Goal: Task Accomplishment & Management: Use online tool/utility

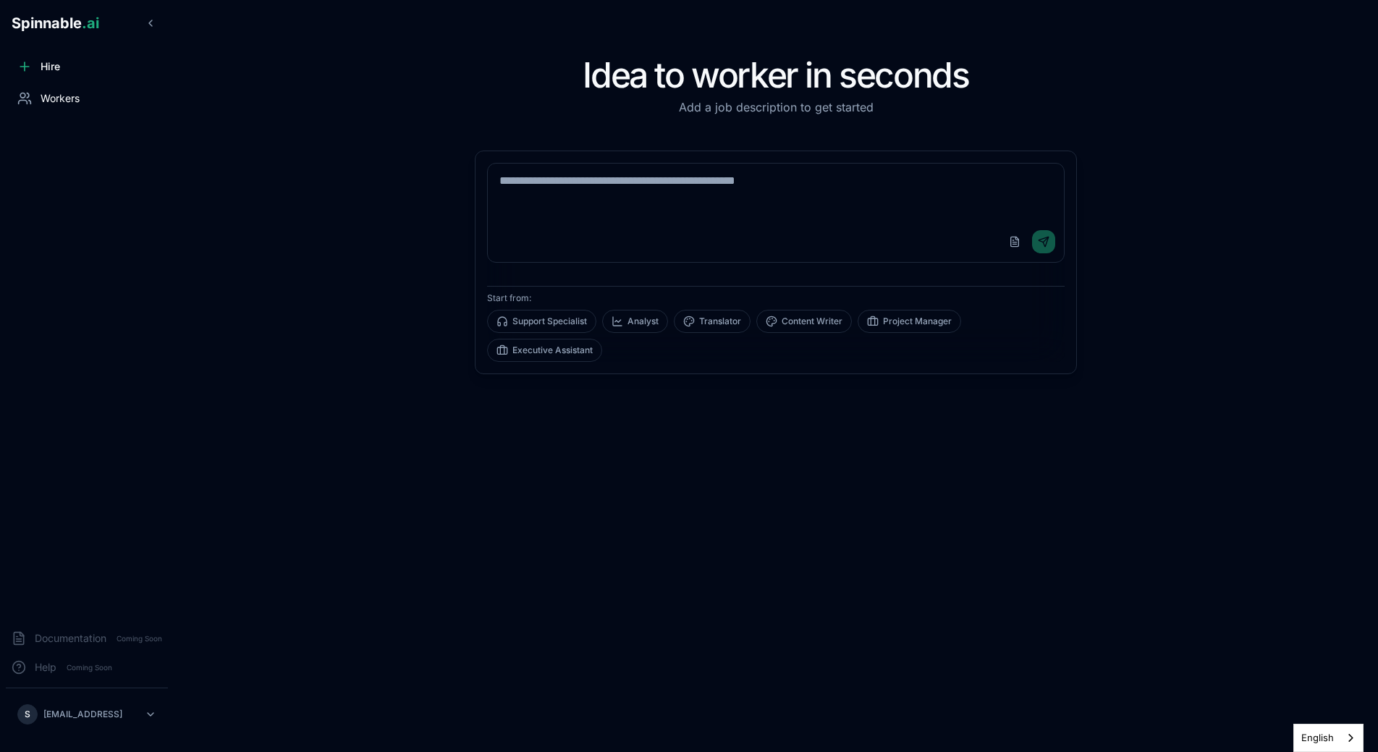
click at [68, 98] on span "Workers" at bounding box center [60, 98] width 39 height 14
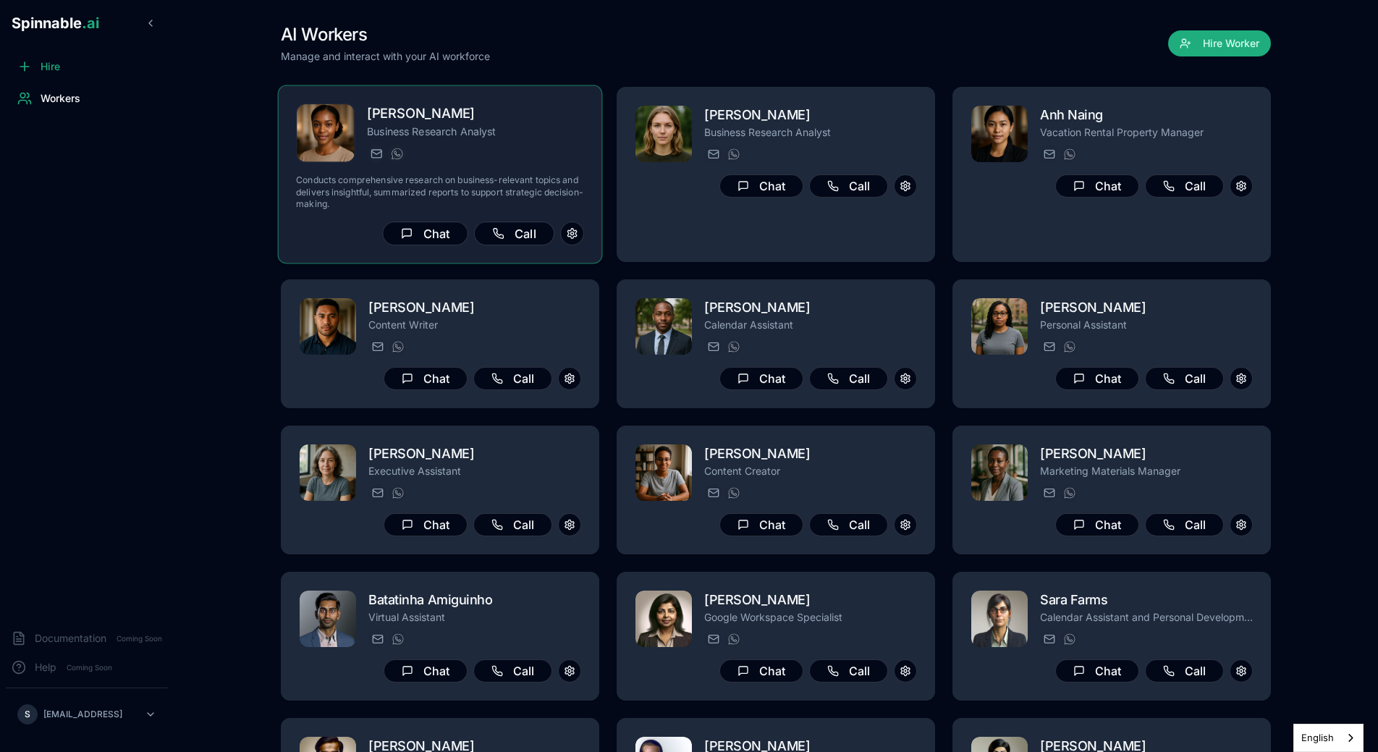
click at [507, 171] on div "[PERSON_NAME] Business Research Analyst [PERSON_NAME][EMAIL_ADDRESS] [PHONE_NUM…" at bounding box center [440, 174] width 288 height 142
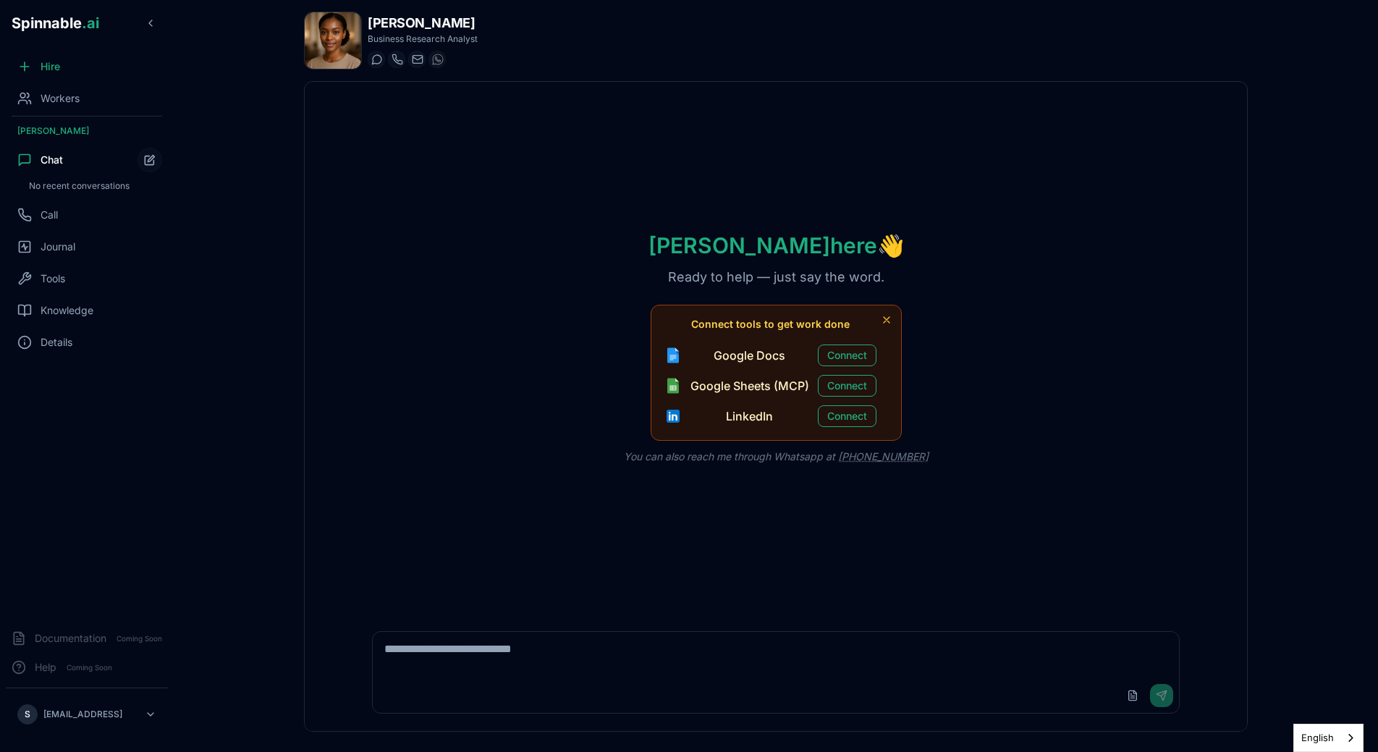
click at [528, 640] on textarea at bounding box center [776, 655] width 806 height 46
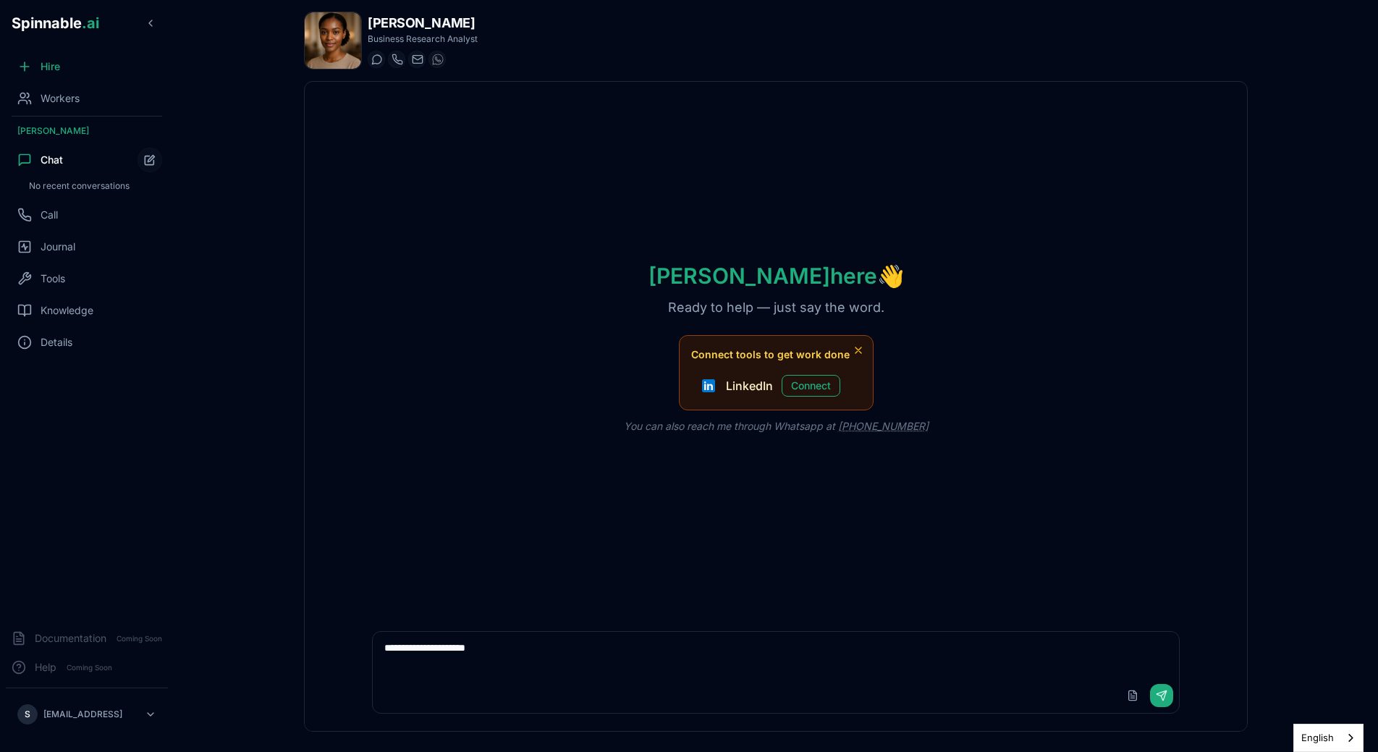
type textarea "**********"
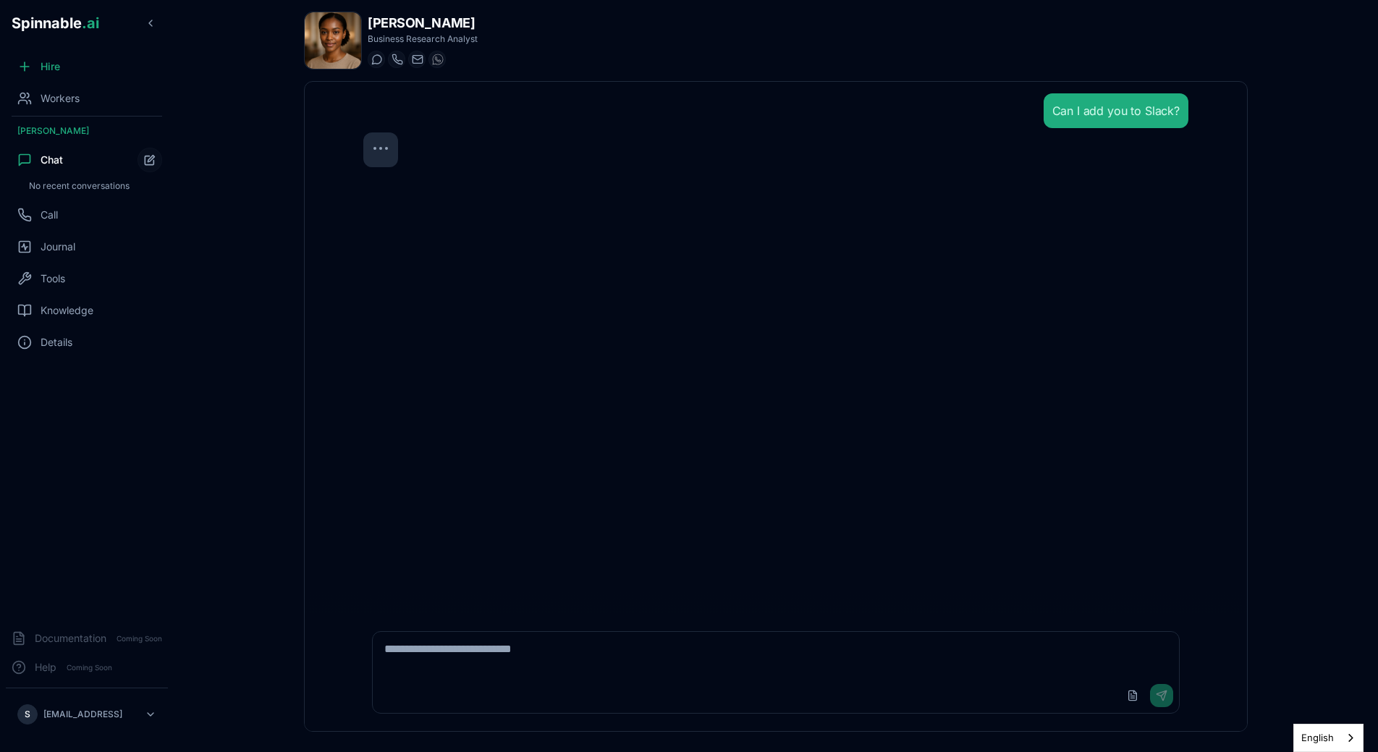
click at [891, 449] on div "Can I add you to Slack?" at bounding box center [776, 348] width 848 height 532
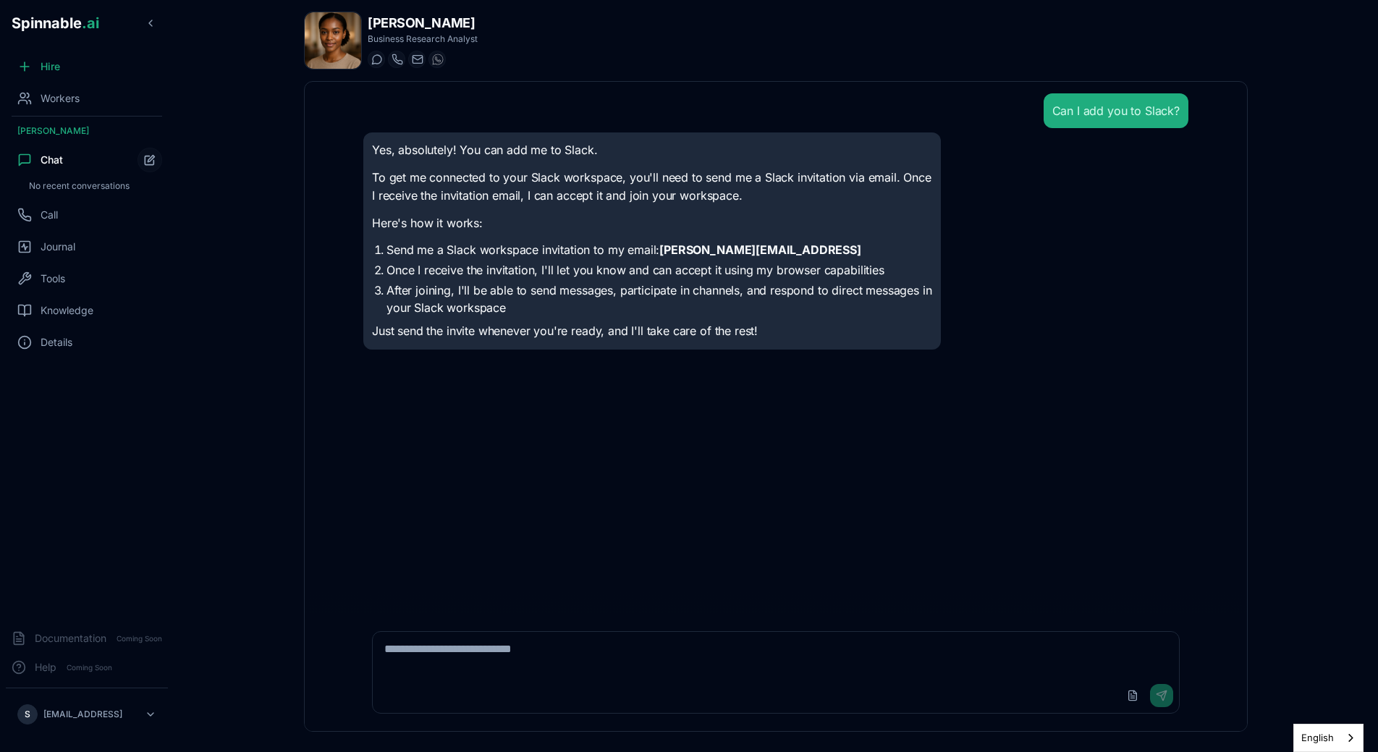
click at [891, 449] on div "Can I add you to Slack? Yes, absolutely! You can add me to Slack. To get me con…" at bounding box center [776, 348] width 848 height 532
click at [355, 203] on div "Can I add you to Slack? Yes, absolutely! You can add me to Slack. To get me con…" at bounding box center [776, 348] width 848 height 532
click at [47, 69] on span "Hire" at bounding box center [51, 66] width 20 height 14
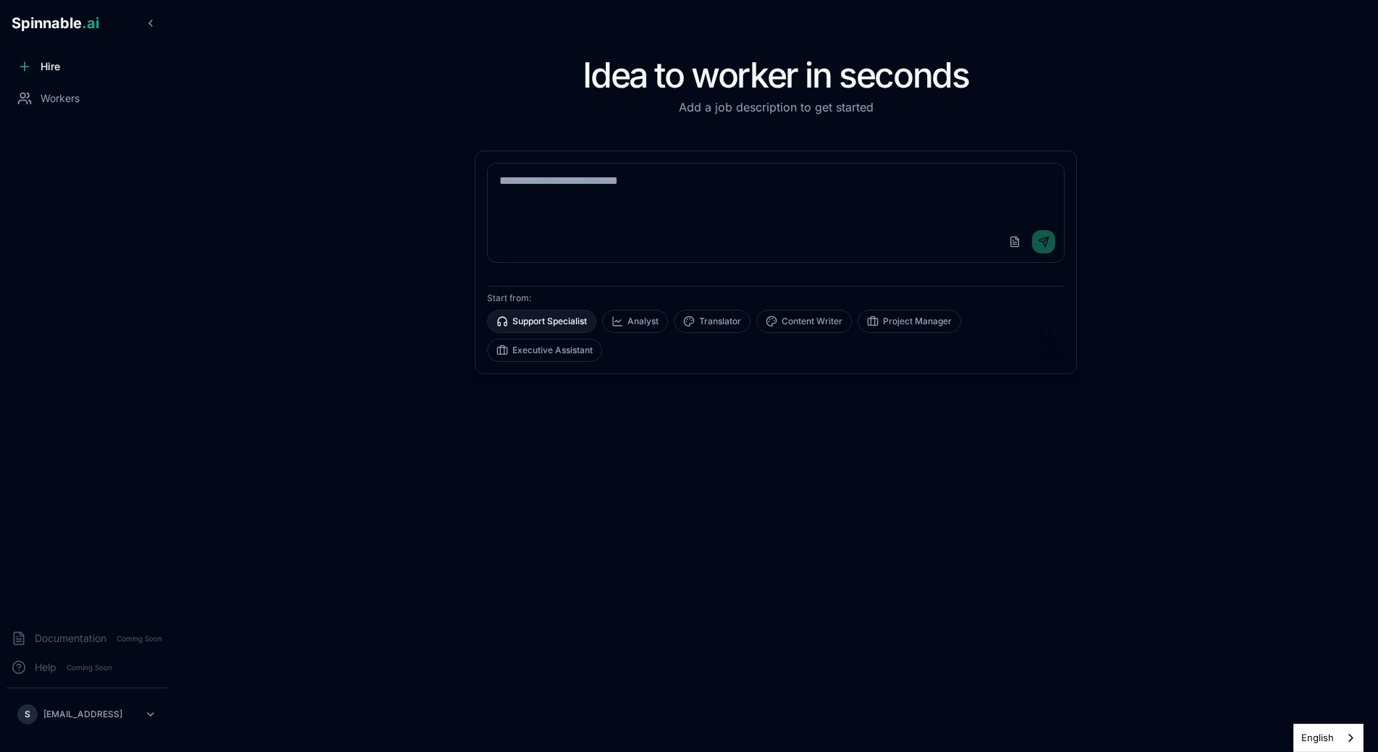
click at [572, 323] on button "Support Specialist" at bounding box center [541, 321] width 109 height 23
type textarea "**********"
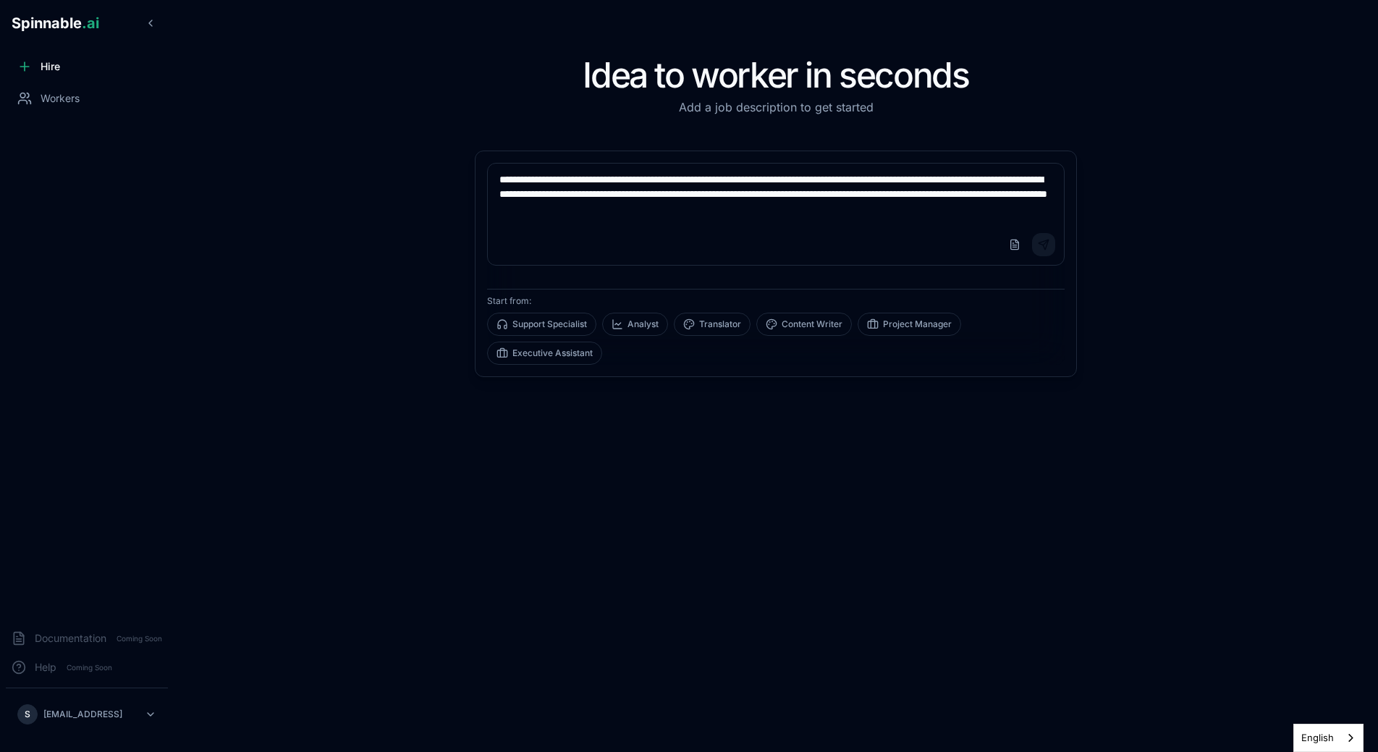
click at [1041, 249] on button "Send" at bounding box center [1043, 244] width 23 height 23
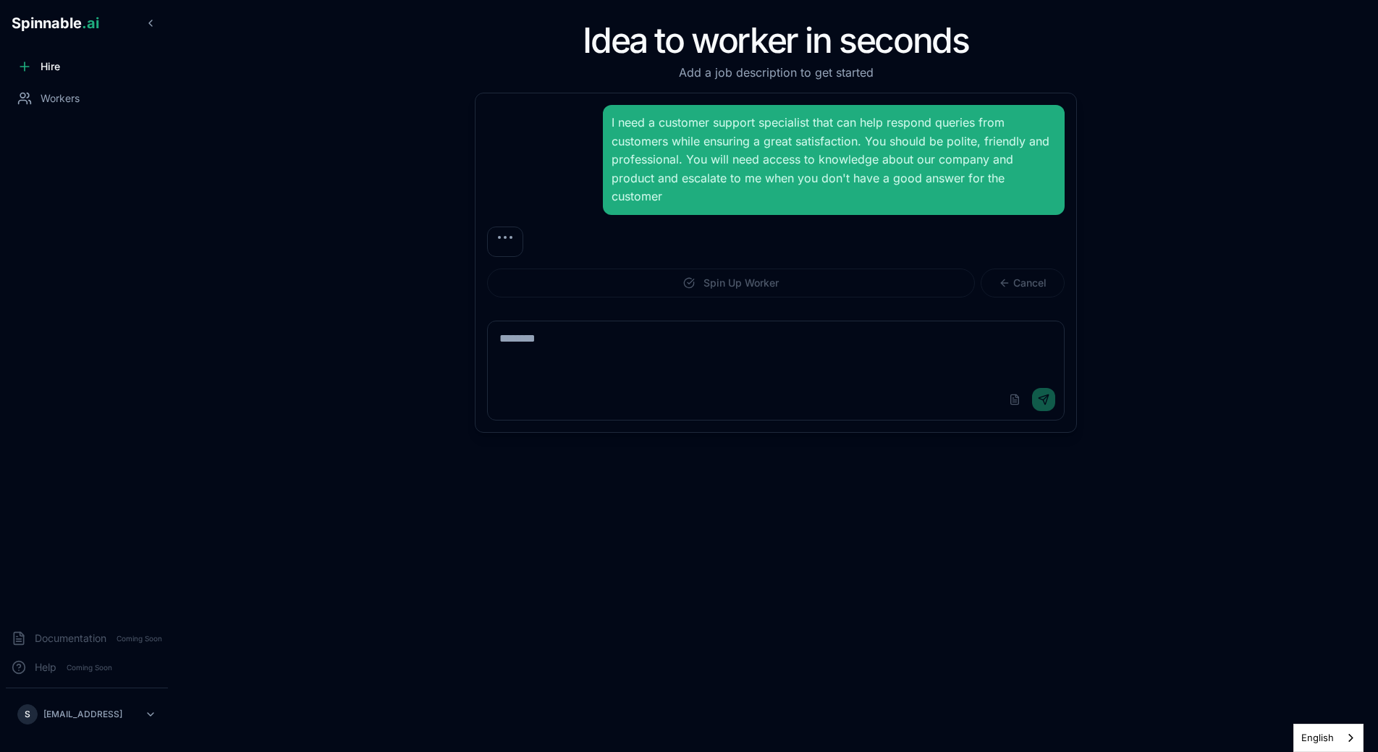
click at [1113, 283] on div "Idea to worker in seconds Add a job description to get started I need a custome…" at bounding box center [776, 376] width 944 height 706
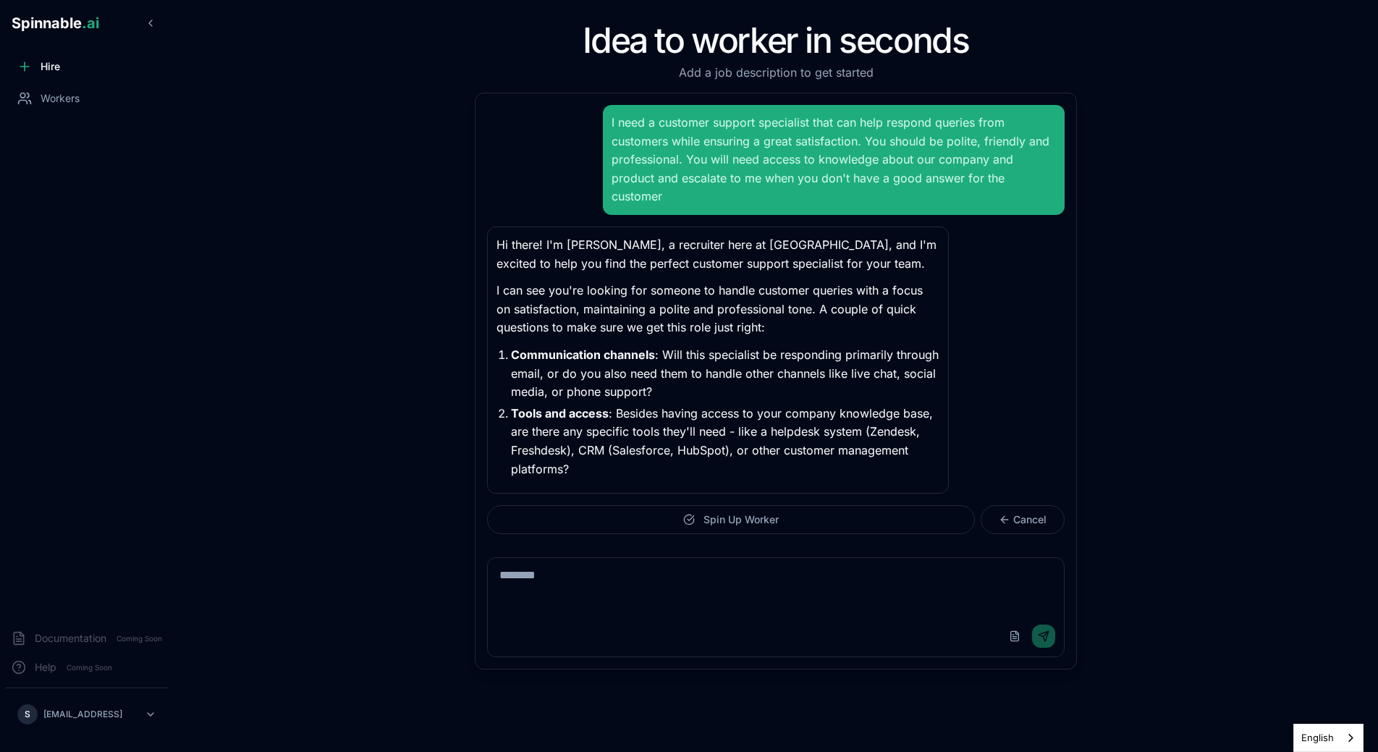
click at [706, 569] on textarea at bounding box center [776, 587] width 576 height 58
click at [740, 513] on button "Spin Up Worker" at bounding box center [731, 519] width 488 height 29
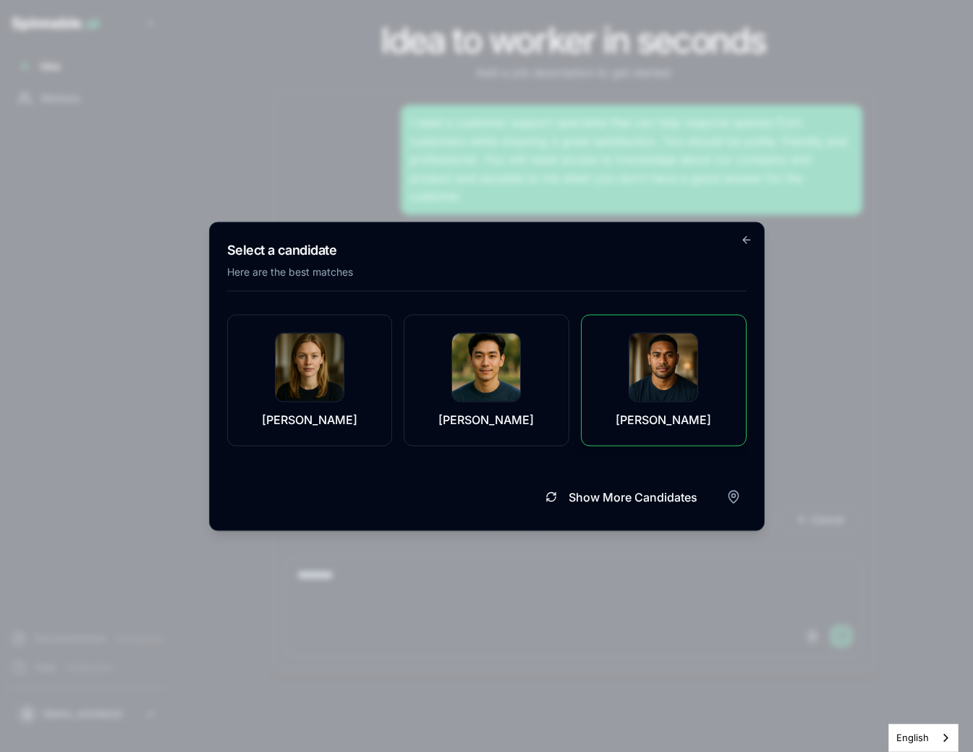
click at [629, 361] on div "[PERSON_NAME]" at bounding box center [664, 380] width 130 height 96
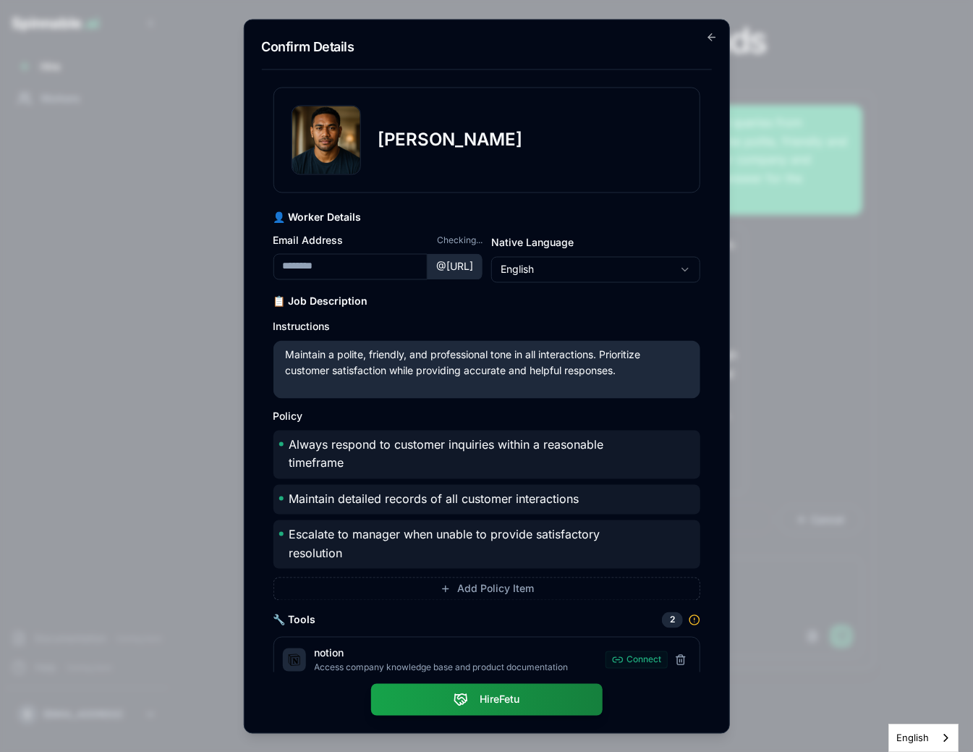
type input "**********"
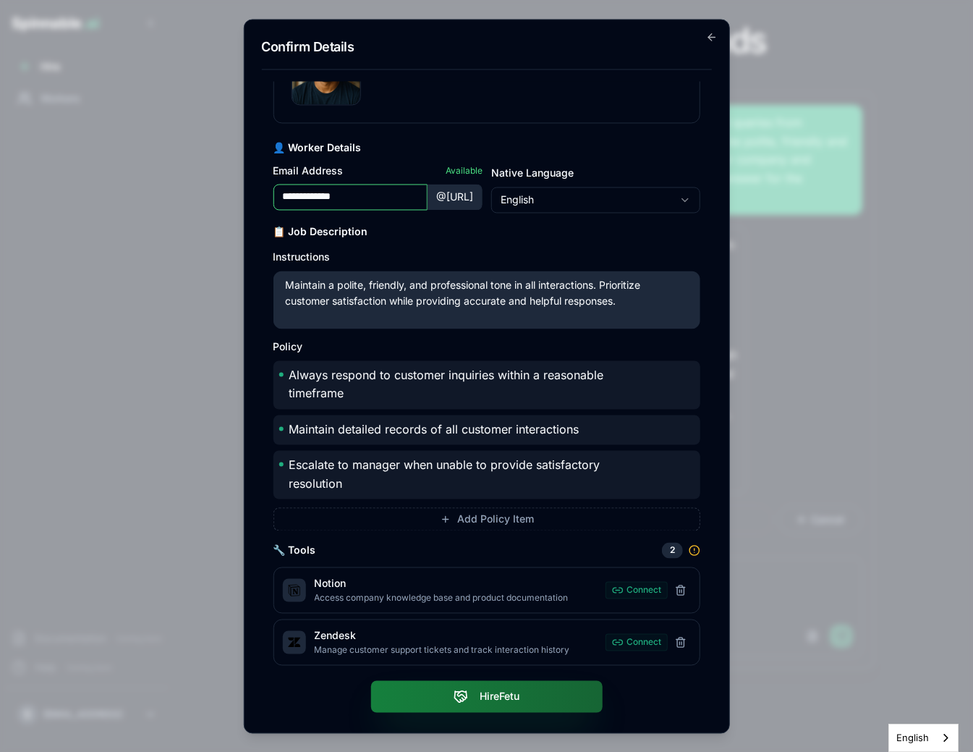
click at [496, 703] on button "Hire Fetu" at bounding box center [487, 696] width 232 height 32
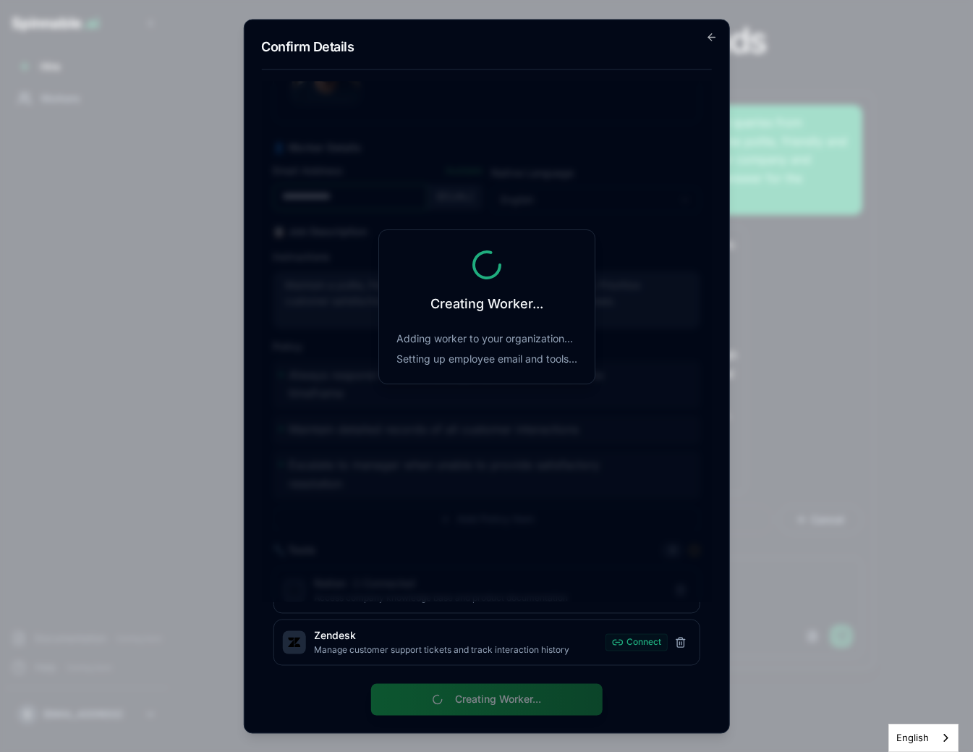
scroll to position [0, 0]
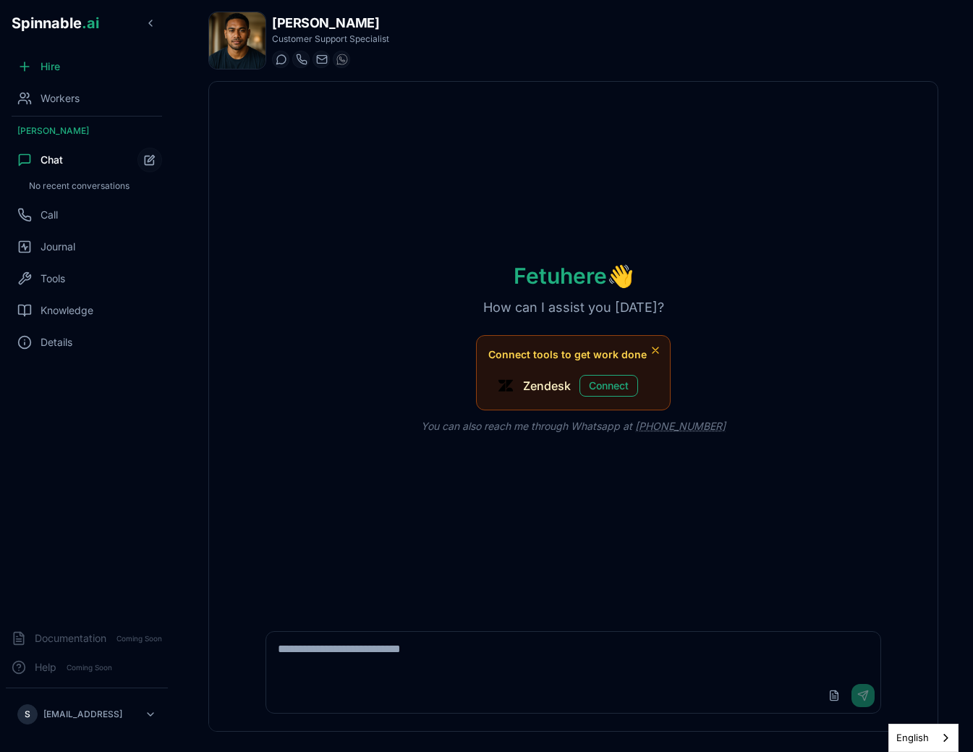
click at [596, 224] on div "Fetu here 👋 How can I assist you [DATE]? Connect tools to get work done Zendesk…" at bounding box center [573, 348] width 729 height 532
click at [119, 101] on div "Workers" at bounding box center [87, 98] width 162 height 29
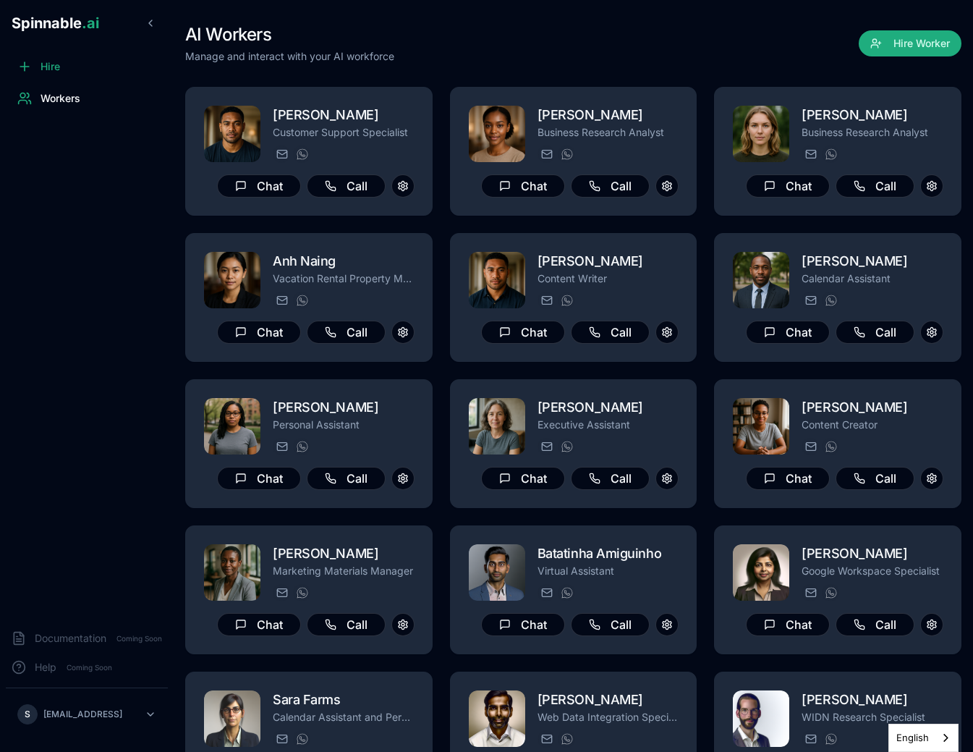
click at [584, 58] on div "AI Workers Manage and interact with your AI workforce Hire Worker" at bounding box center [573, 43] width 776 height 41
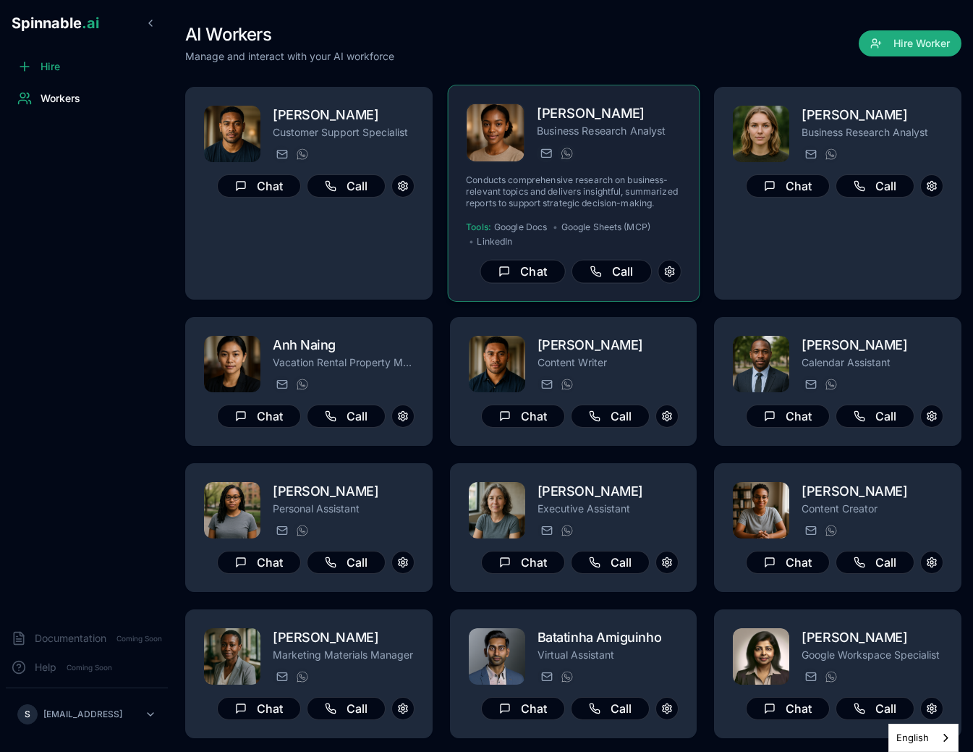
click at [592, 115] on h2 "[PERSON_NAME]" at bounding box center [609, 113] width 145 height 21
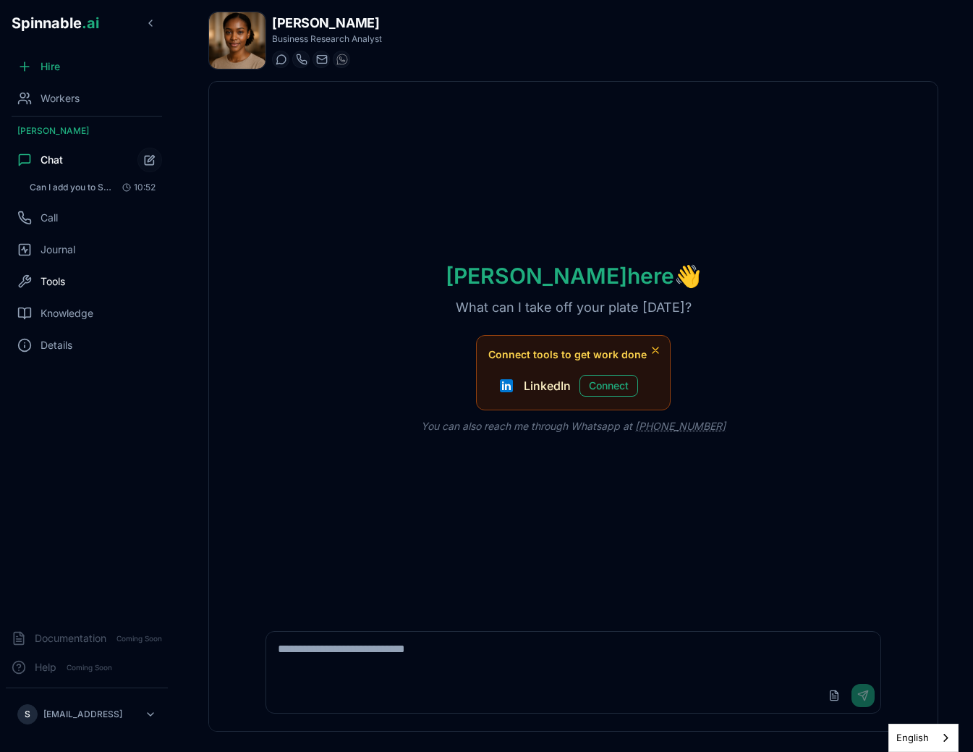
click at [71, 279] on div "Tools" at bounding box center [87, 281] width 162 height 29
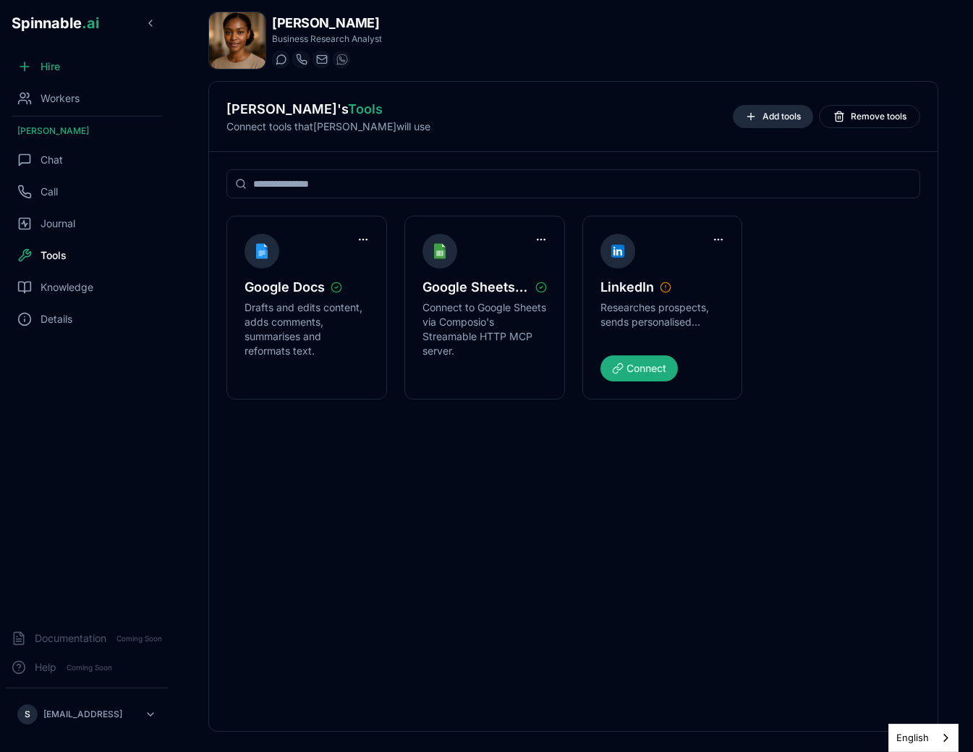
click at [799, 111] on span "Add tools" at bounding box center [782, 117] width 38 height 12
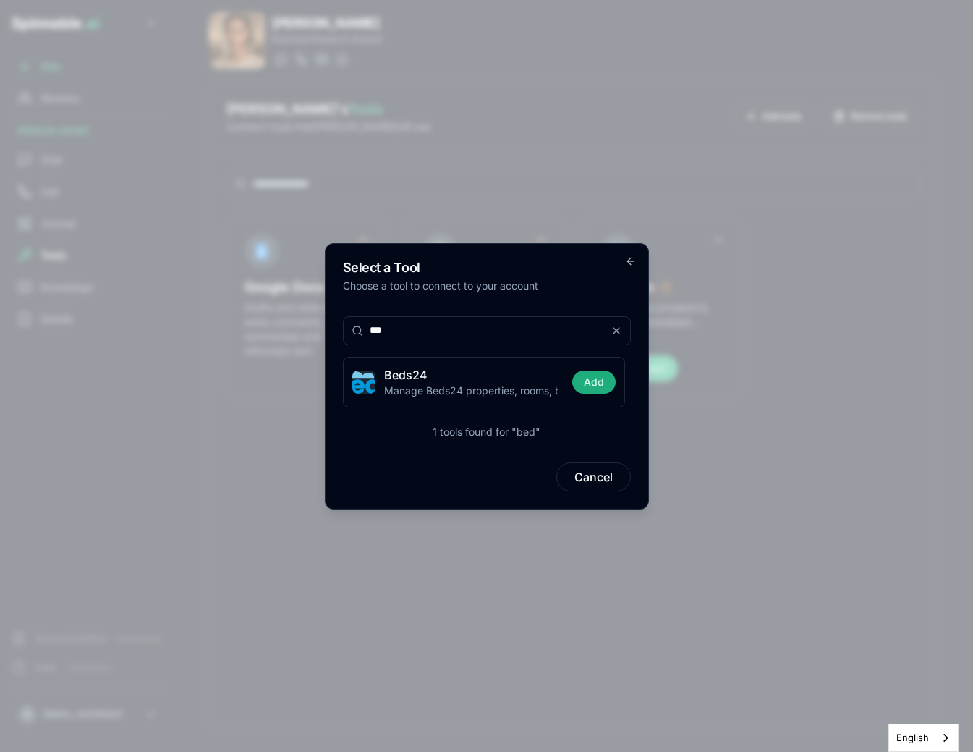
type input "***"
click at [637, 264] on div "Select a Tool Choose a tool to connect to your account *** Beds24 Manage Beds24…" at bounding box center [487, 376] width 324 height 266
click at [635, 264] on icon "button" at bounding box center [631, 261] width 12 height 12
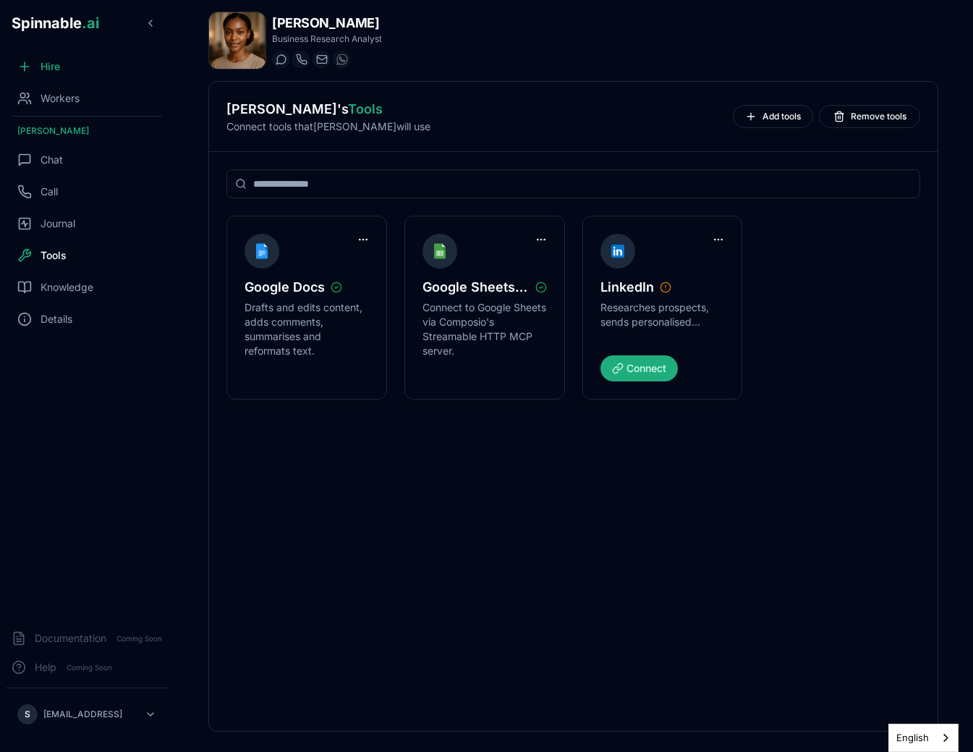
click at [704, 448] on div "Google Docs Drafts and edits content, adds comments, summarises and reformats t…" at bounding box center [573, 441] width 729 height 579
